Goal: Task Accomplishment & Management: Manage account settings

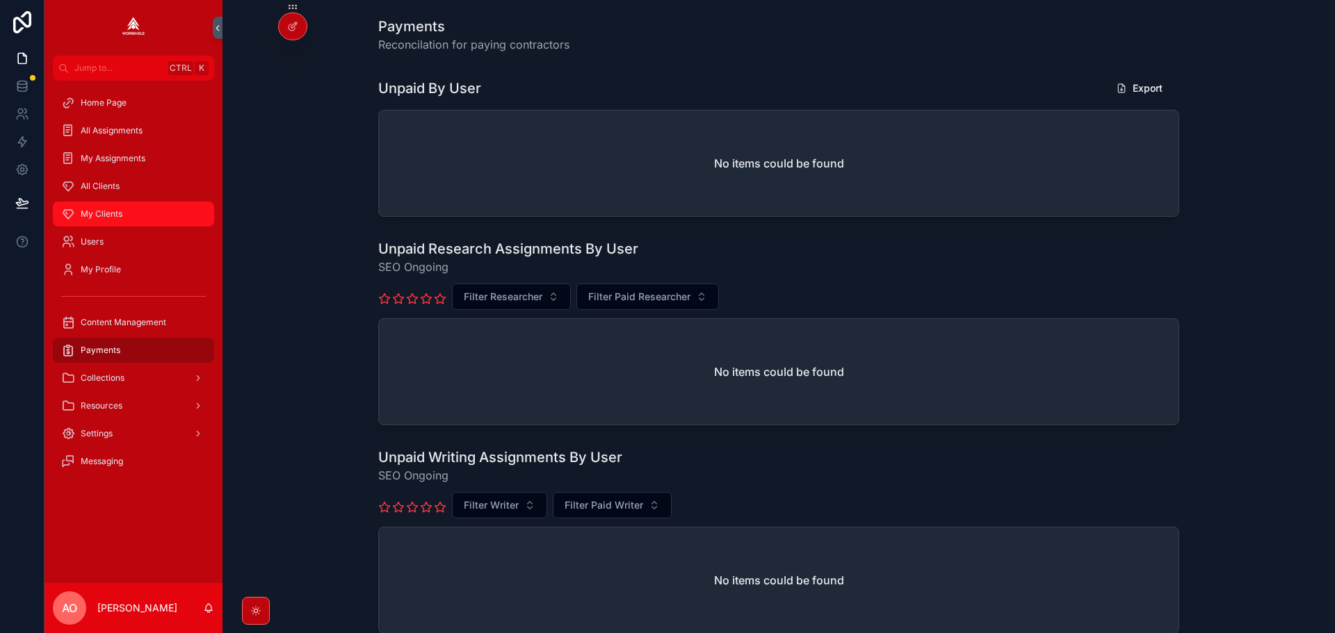
click at [97, 213] on span "My Clients" at bounding box center [102, 214] width 42 height 11
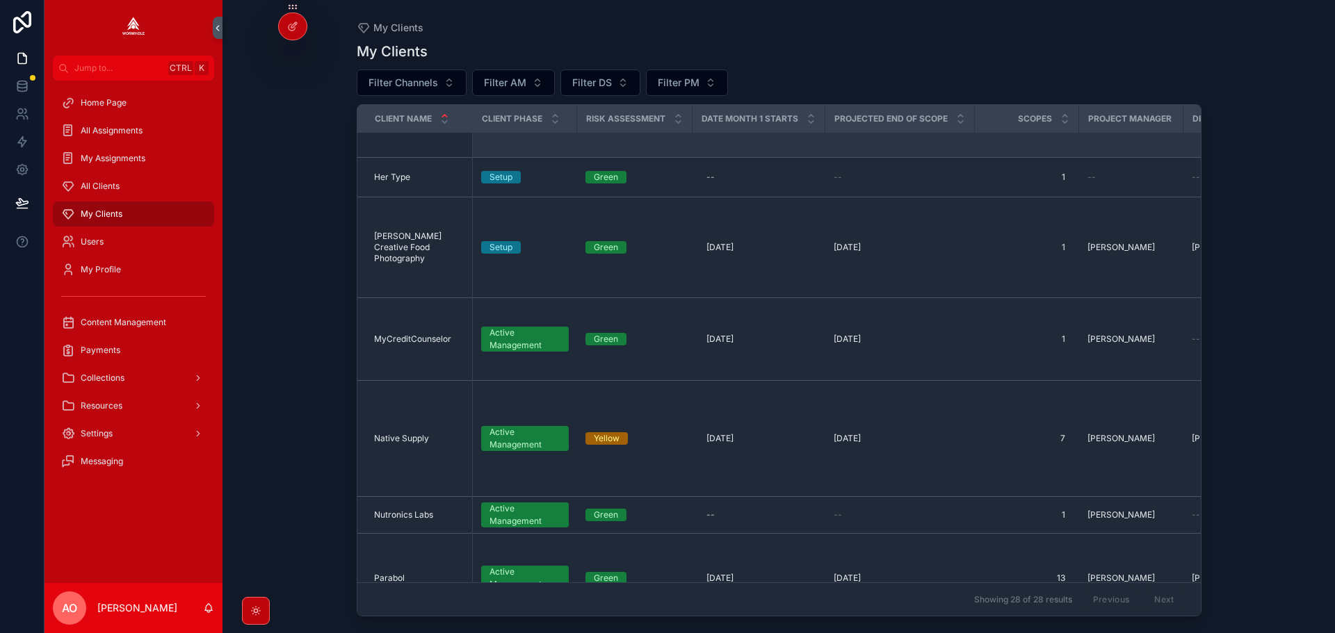
scroll to position [834, 0]
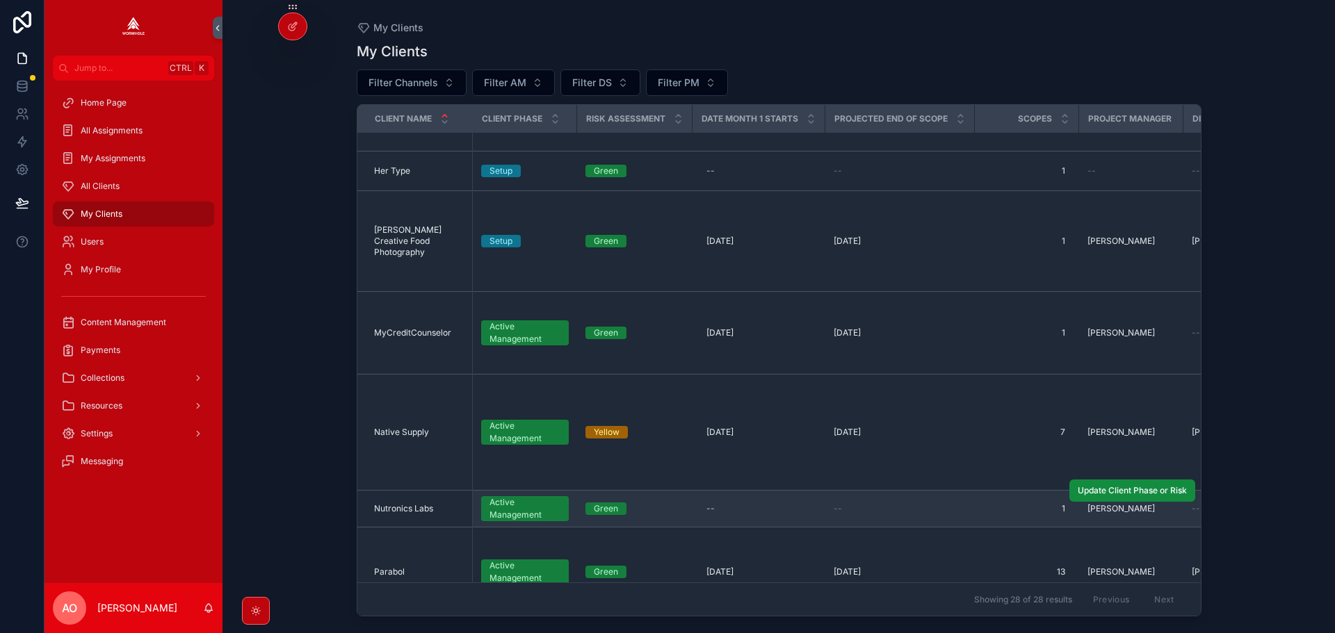
click at [394, 491] on td "Nutronics Labs Nutronics Labs" at bounding box center [414, 509] width 115 height 37
click at [396, 503] on span "Nutronics Labs" at bounding box center [403, 508] width 59 height 11
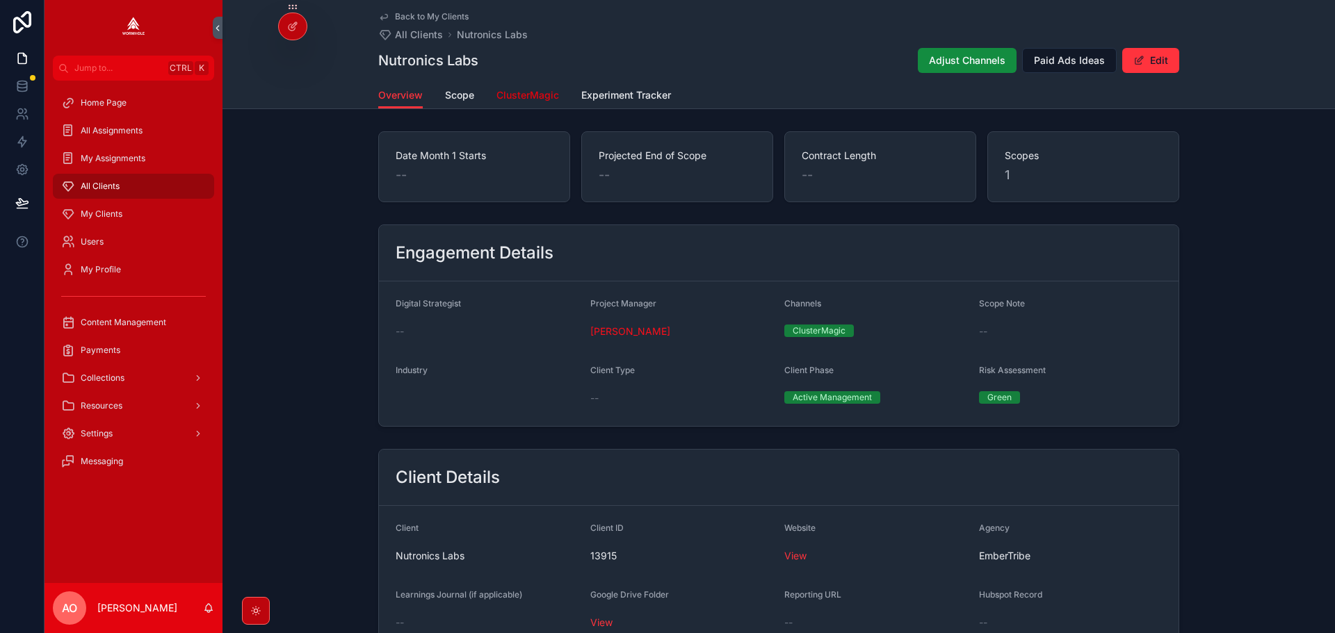
click at [513, 93] on span "ClusterMagic" at bounding box center [527, 95] width 63 height 14
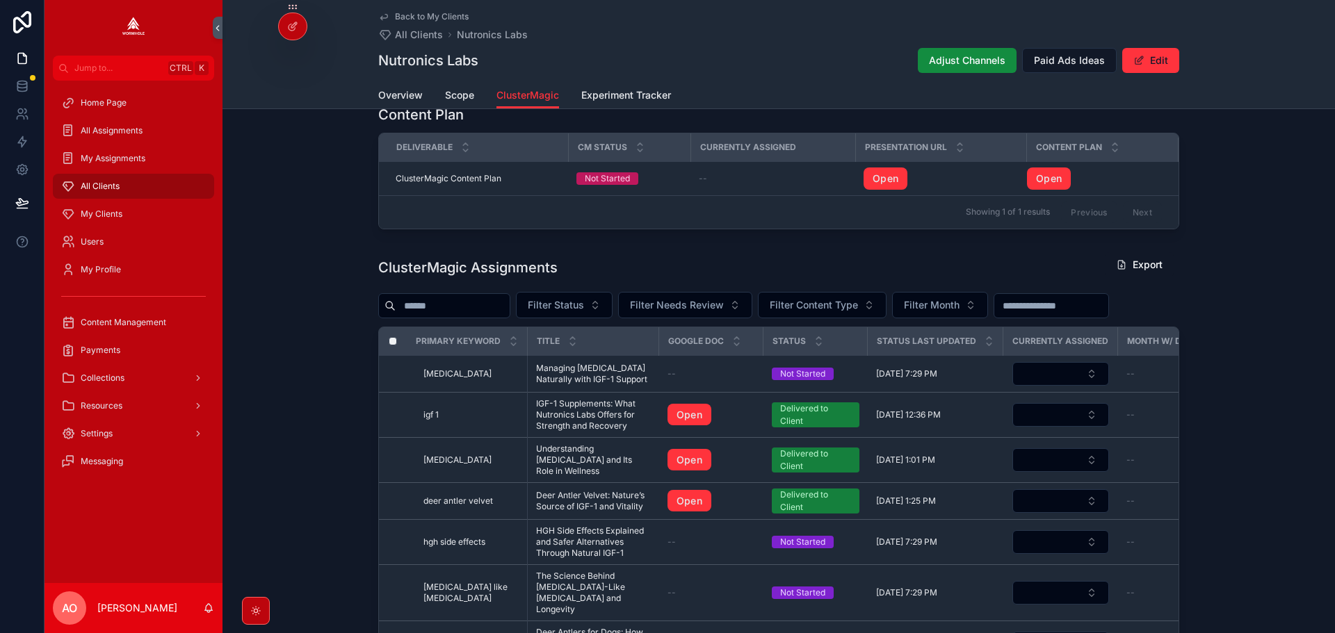
scroll to position [417, 0]
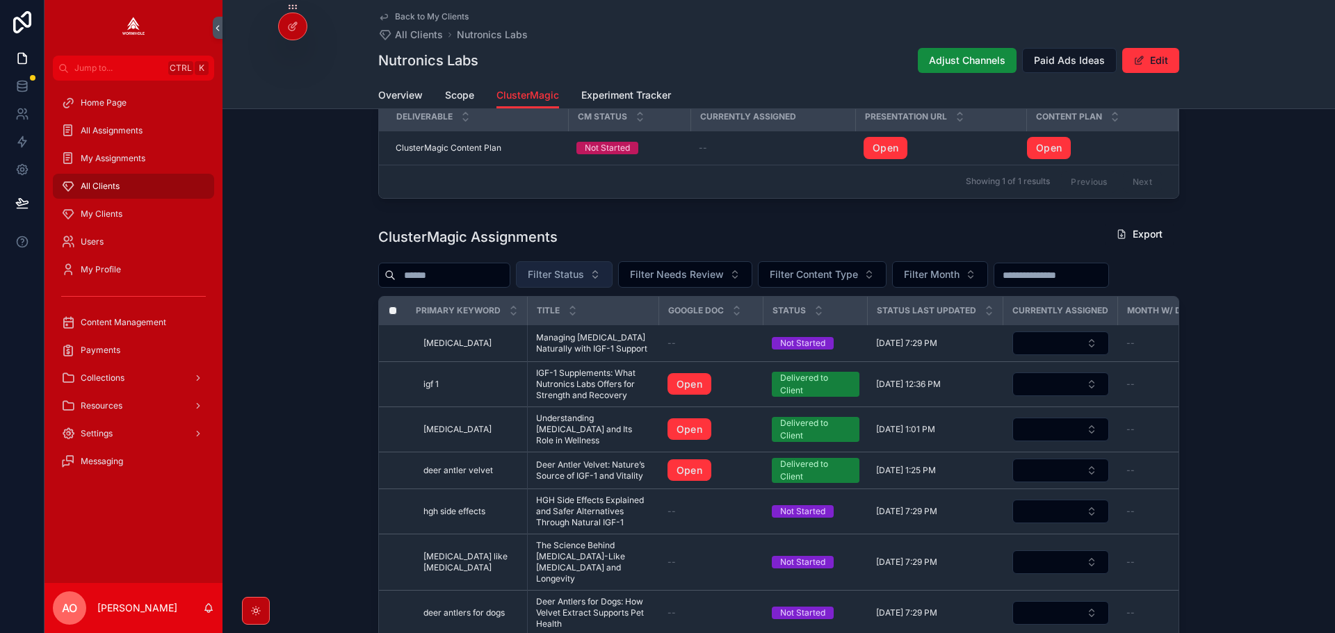
click at [581, 278] on span "Filter Status" at bounding box center [556, 275] width 56 height 14
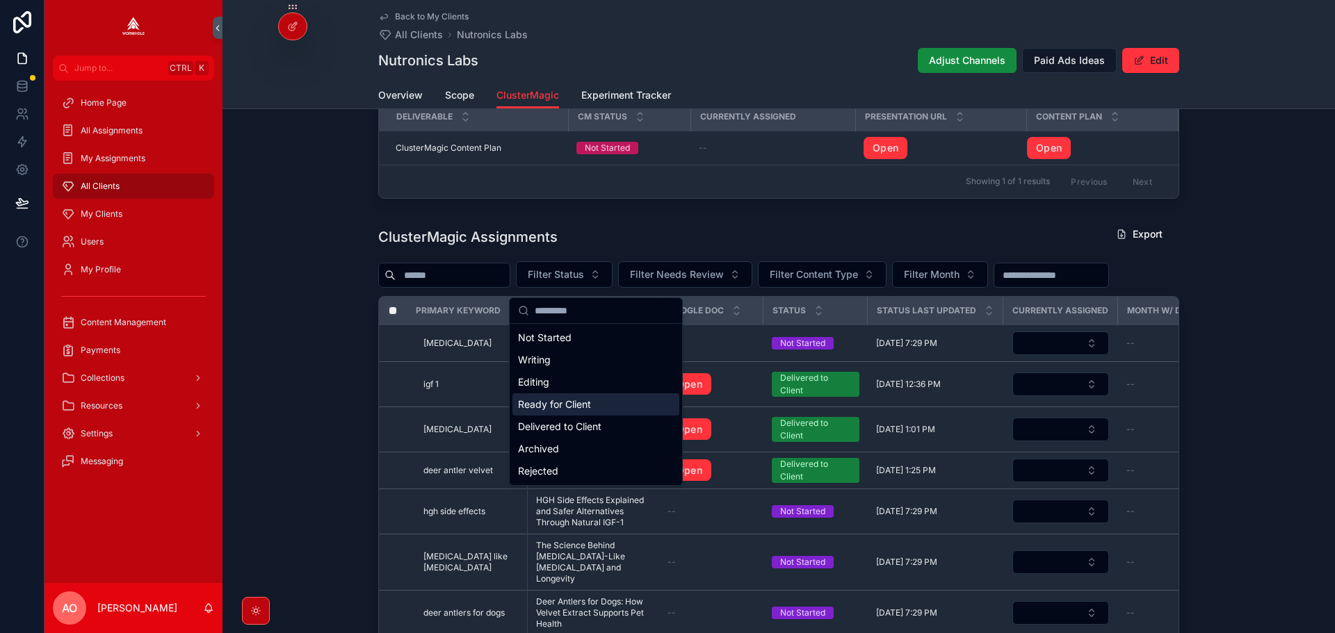
click at [589, 404] on div "Ready for Client" at bounding box center [595, 405] width 167 height 22
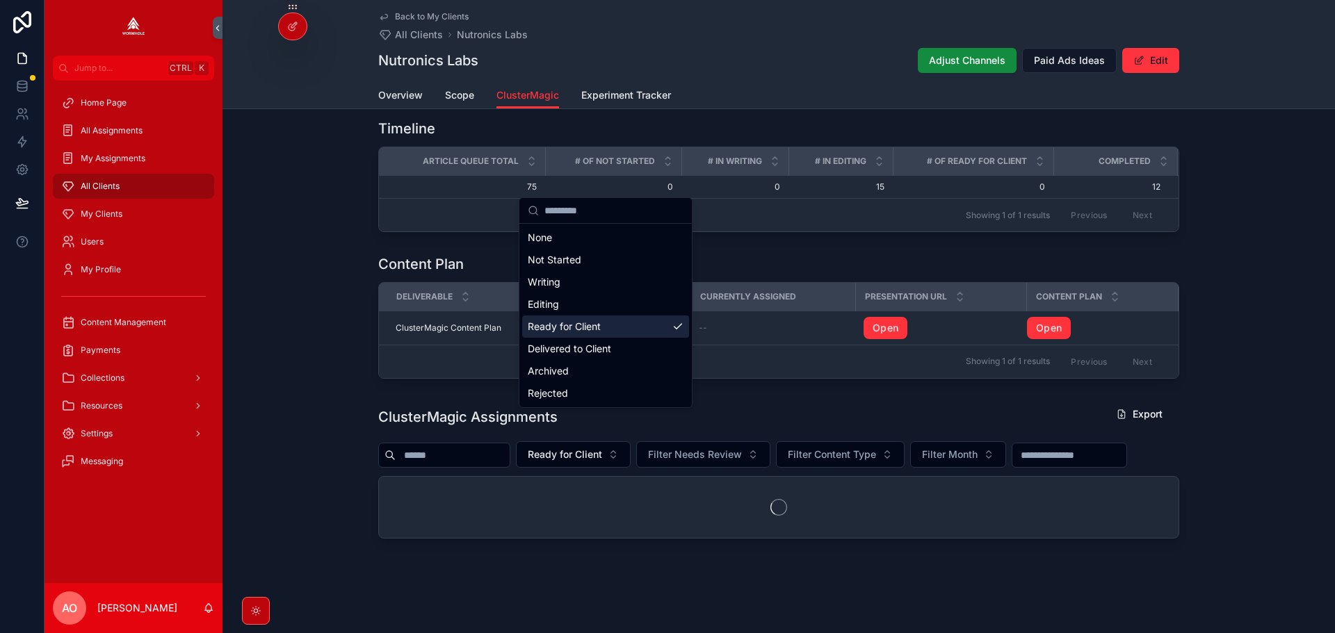
scroll to position [275, 0]
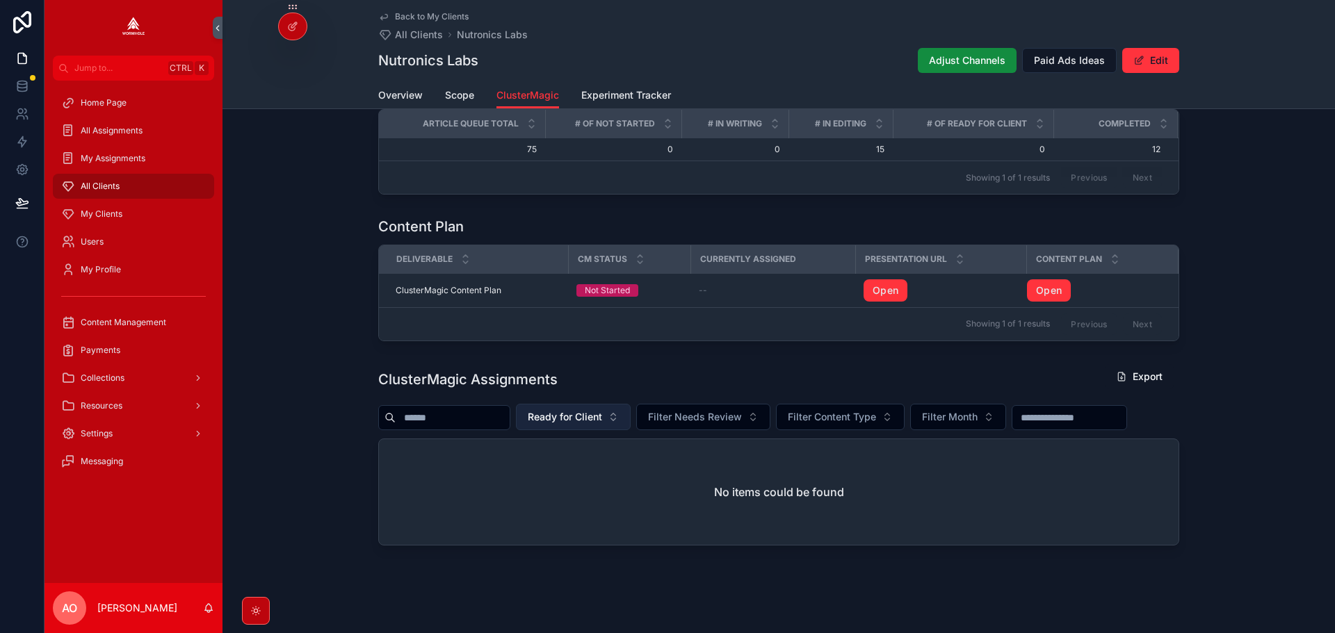
click at [585, 423] on span "Ready for Client" at bounding box center [565, 417] width 74 height 14
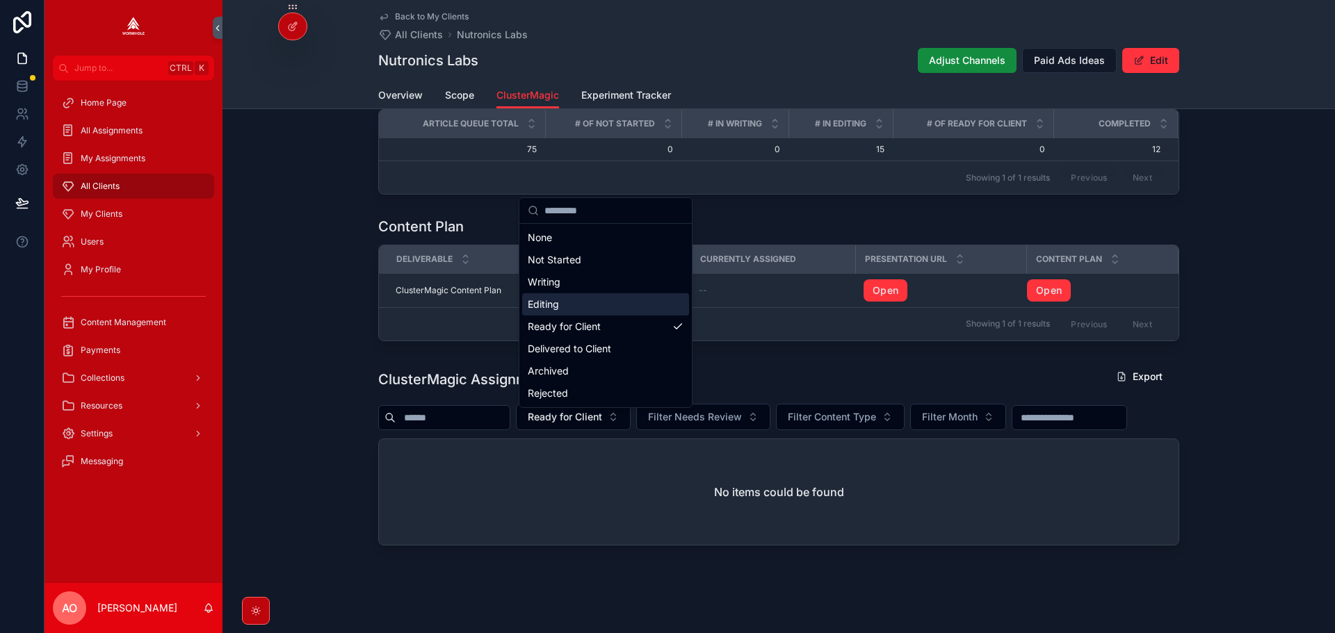
click at [567, 303] on div "Editing" at bounding box center [605, 304] width 167 height 22
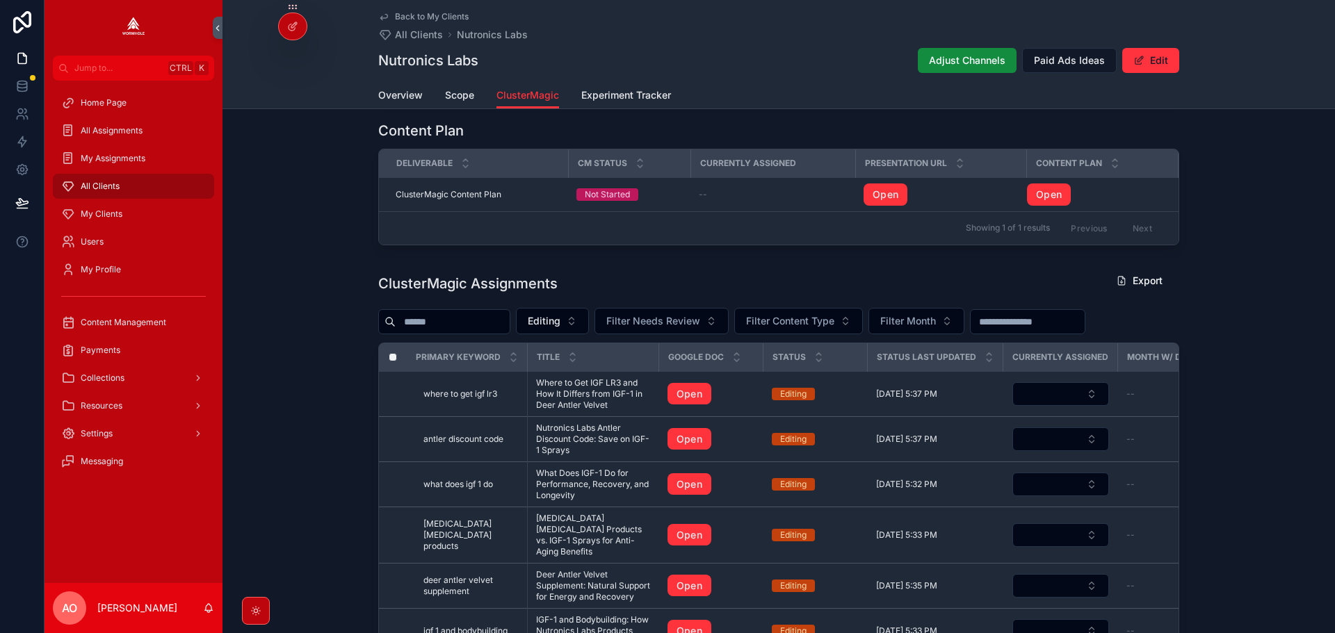
scroll to position [592, 0]
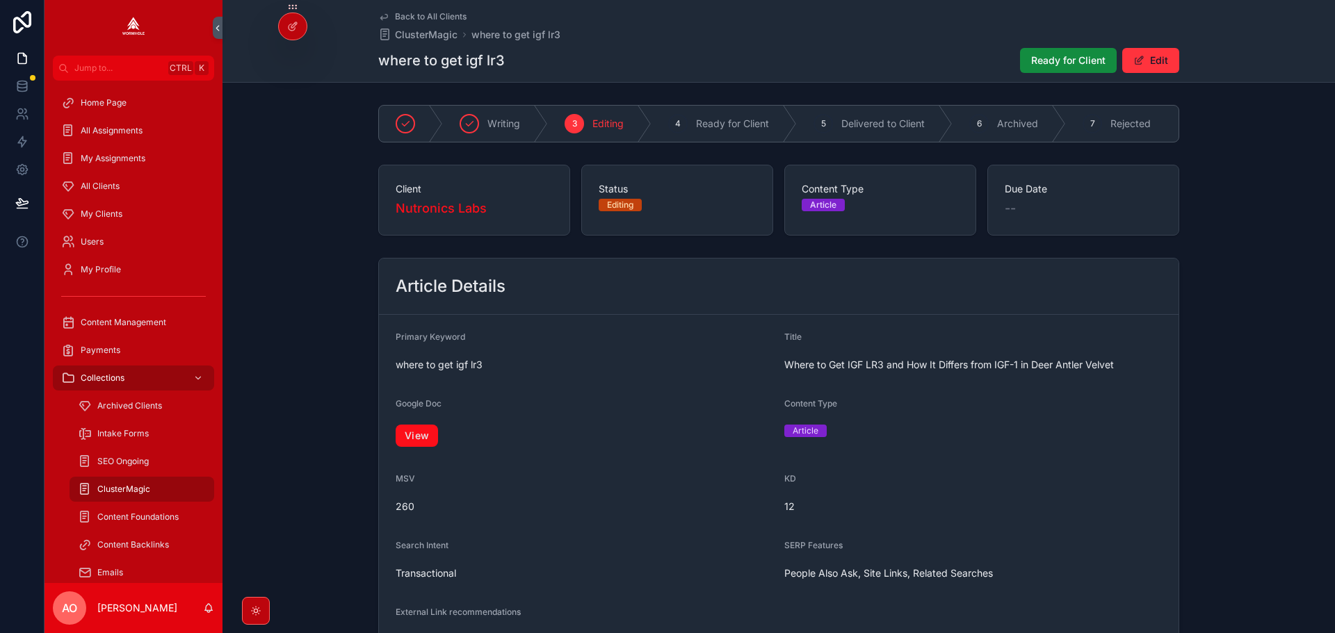
click at [400, 447] on link "View" at bounding box center [417, 436] width 42 height 22
click at [1055, 62] on span "Ready for Client" at bounding box center [1068, 61] width 74 height 14
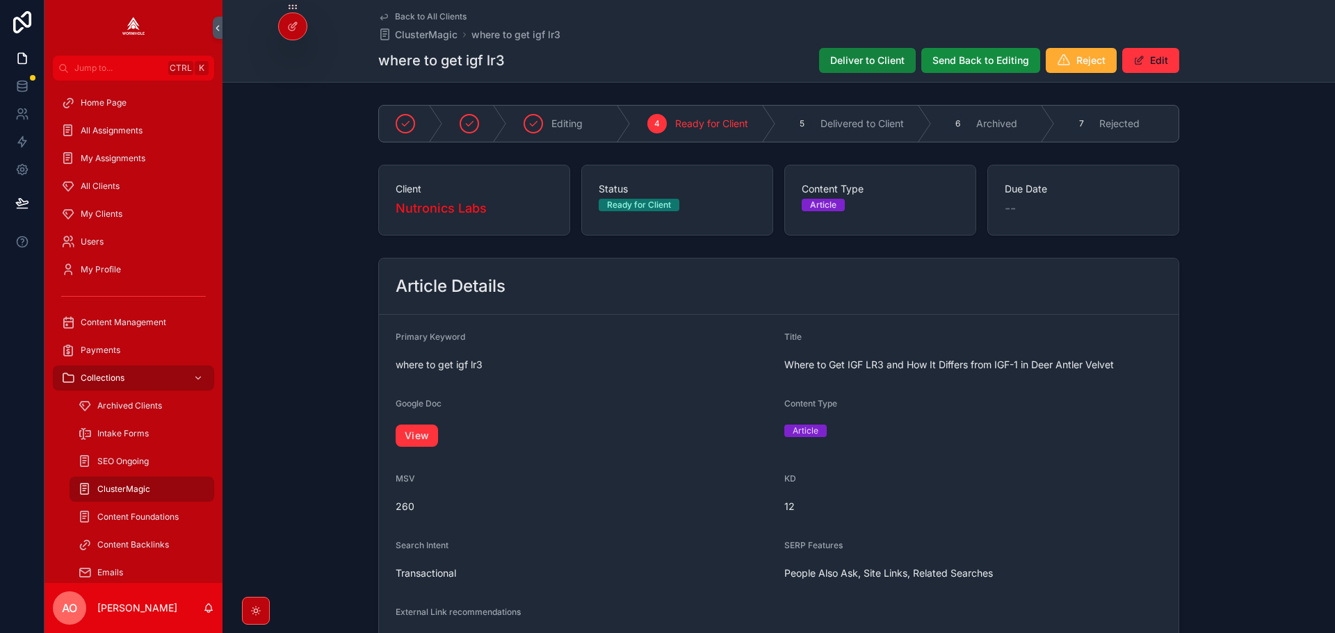
click at [855, 58] on span "Deliver to Client" at bounding box center [867, 61] width 74 height 14
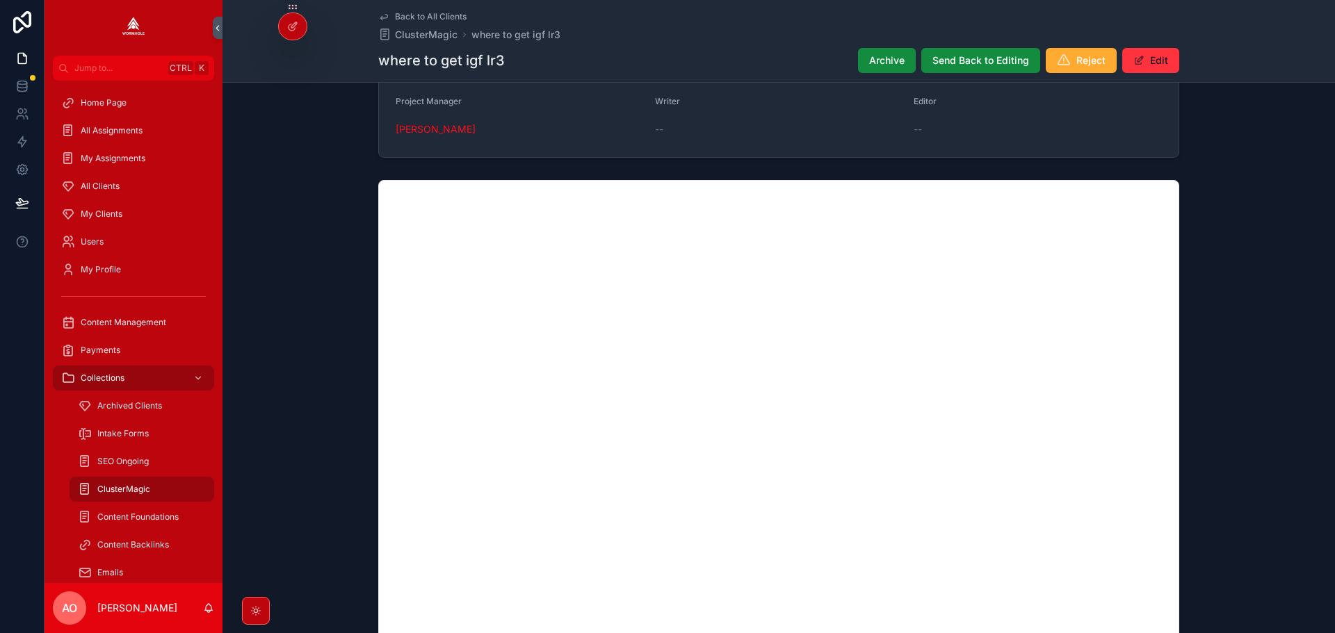
scroll to position [1112, 0]
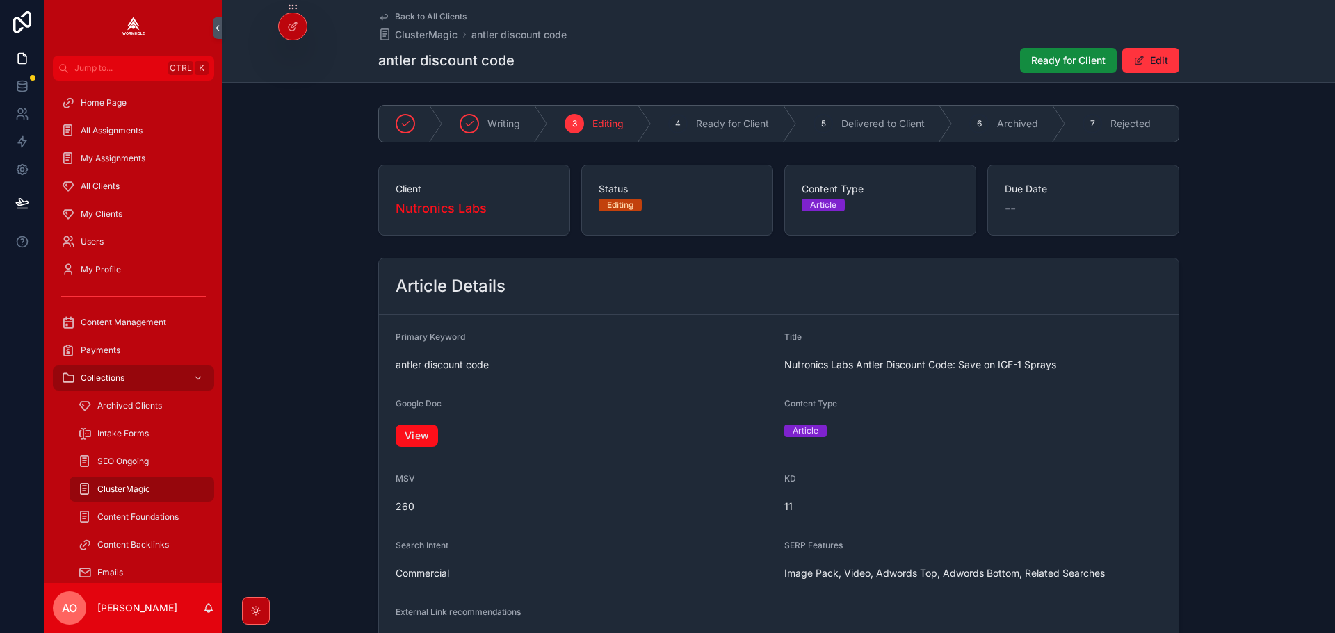
click at [424, 437] on link "View" at bounding box center [417, 436] width 42 height 22
